Goal: Task Accomplishment & Management: Use online tool/utility

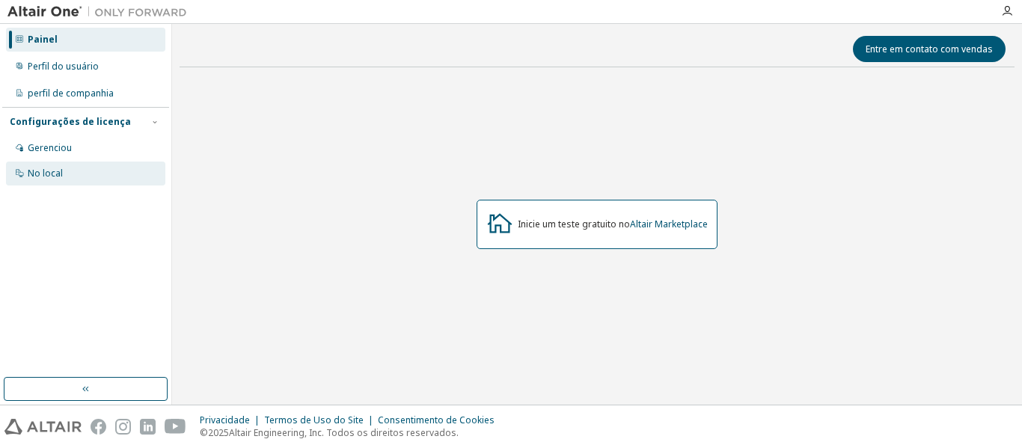
click at [49, 174] on font "No local" at bounding box center [45, 173] width 35 height 13
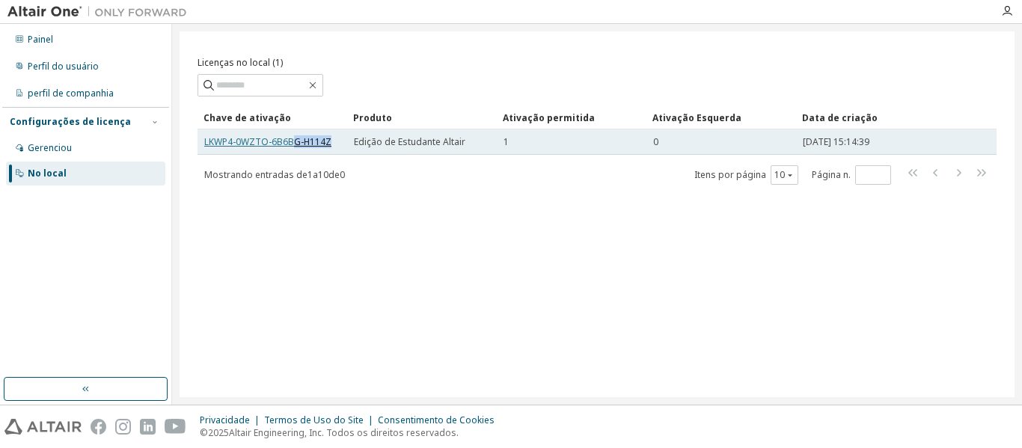
drag, startPoint x: 274, startPoint y: 150, endPoint x: 293, endPoint y: 147, distance: 18.9
click at [328, 139] on font "LKWP4-0WZTO-6B6BG-H114Z" at bounding box center [267, 141] width 127 height 13
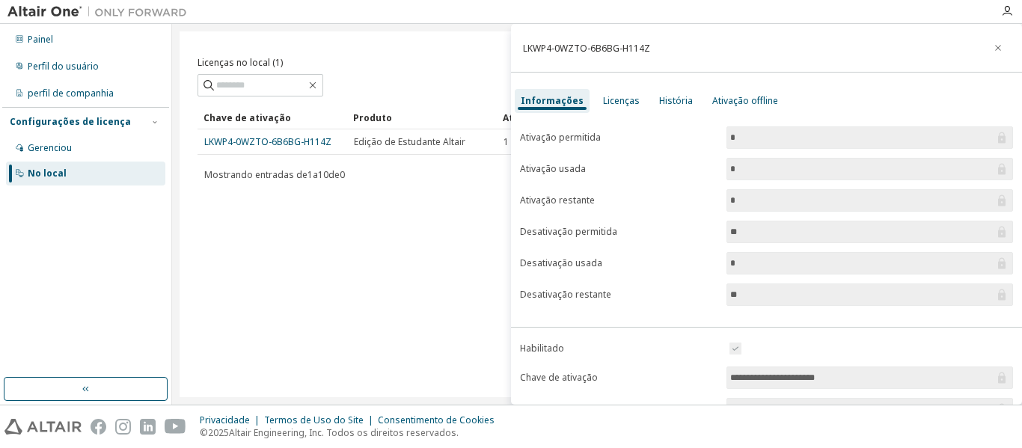
click at [647, 49] on div "LKWP4-0WZTO-6B6BG-H114Z" at bounding box center [766, 48] width 511 height 49
click at [645, 49] on font "LKWP4-0WZTO-6B6BG-H114Z" at bounding box center [586, 48] width 127 height 13
drag, startPoint x: 630, startPoint y: 49, endPoint x: 609, endPoint y: 52, distance: 21.1
click at [609, 52] on font "LKWP4-0WZTO-6B6BG-H114Z" at bounding box center [586, 48] width 127 height 13
click at [647, 46] on font "LKWP4-0WZTO-6B6BG-H114Z" at bounding box center [586, 48] width 127 height 13
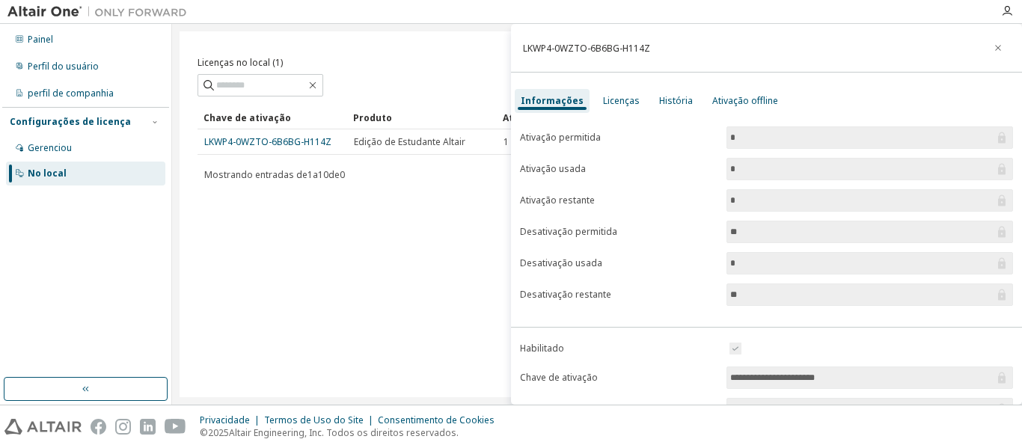
click at [584, 43] on font "LKWP4-0WZTO-6B6BG-H114Z" at bounding box center [586, 48] width 127 height 13
click at [522, 48] on div "LKWP4-0WZTO-6B6BG-H114Z" at bounding box center [766, 48] width 511 height 49
drag, startPoint x: 524, startPoint y: 46, endPoint x: 655, endPoint y: 48, distance: 131.0
click at [655, 48] on div "LKWP4-0WZTO-6B6BG-H114Z" at bounding box center [766, 48] width 511 height 49
copy font "LKWP4-0WZTO-6B6BG-H114Z"
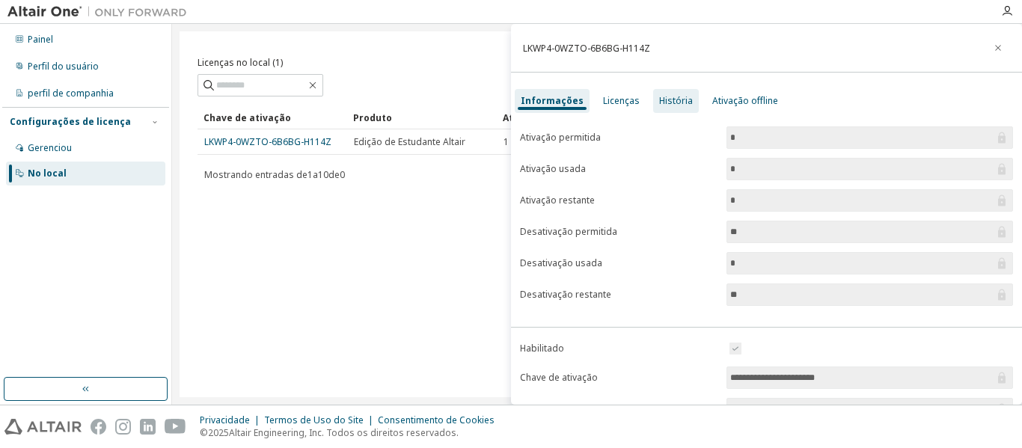
click at [683, 105] on font "História" at bounding box center [676, 100] width 34 height 13
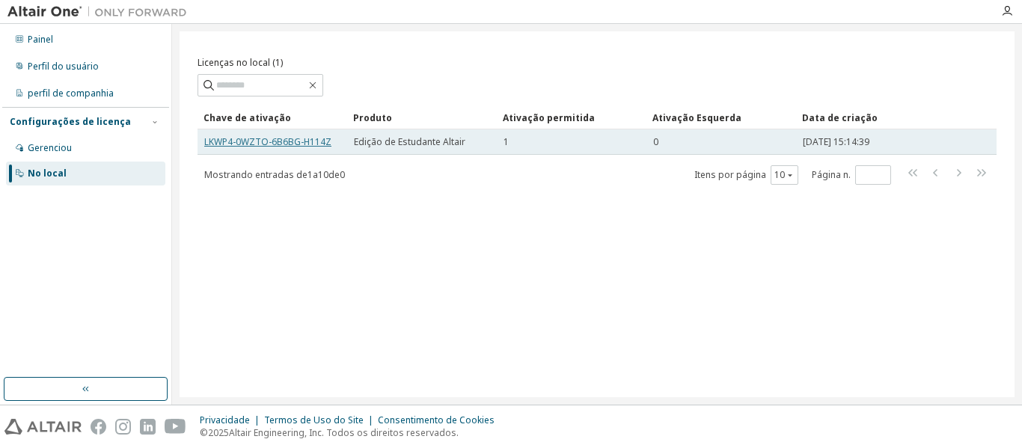
click at [291, 145] on font "LKWP4-0WZTO-6B6BG-H114Z" at bounding box center [267, 141] width 127 height 13
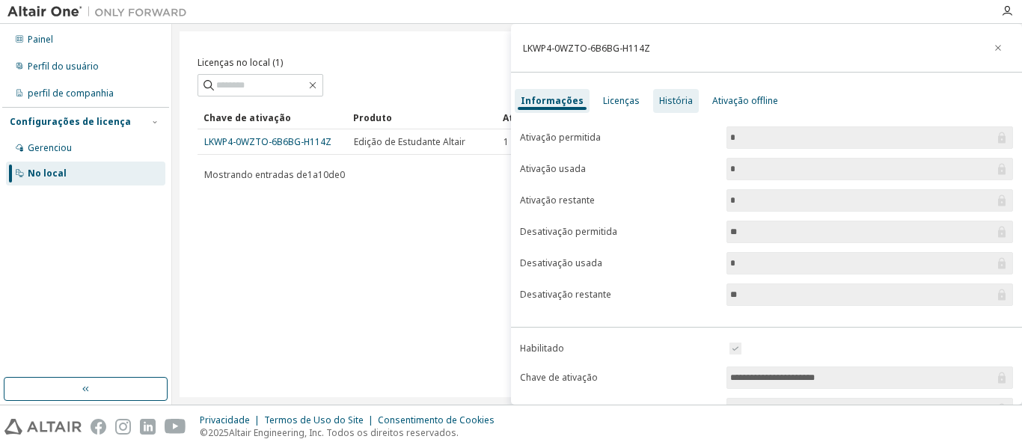
click at [669, 97] on font "História" at bounding box center [676, 100] width 34 height 13
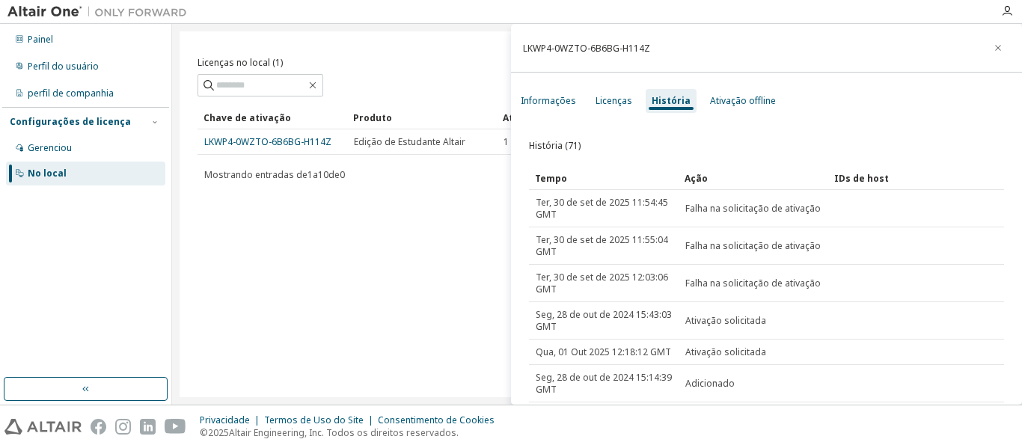
click at [583, 181] on div "Tempo" at bounding box center [604, 178] width 138 height 24
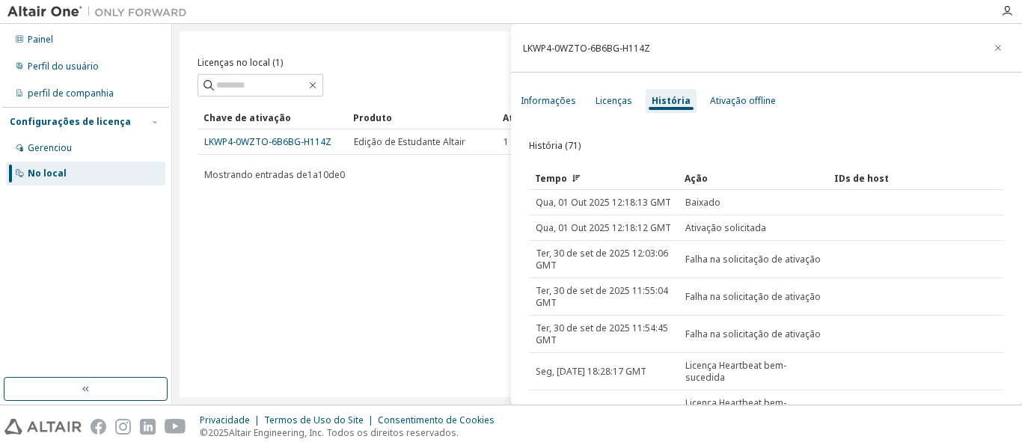
click at [463, 304] on div "Licenças no local (1) Claro Carregar Salvar Salvar como Campo Operador Valor Se…" at bounding box center [597, 214] width 835 height 366
click at [310, 295] on div "Licenças no local (1) Claro Carregar Salvar Salvar como Campo Operador Valor Se…" at bounding box center [597, 214] width 835 height 366
